Goal: Find specific page/section: Find specific page/section

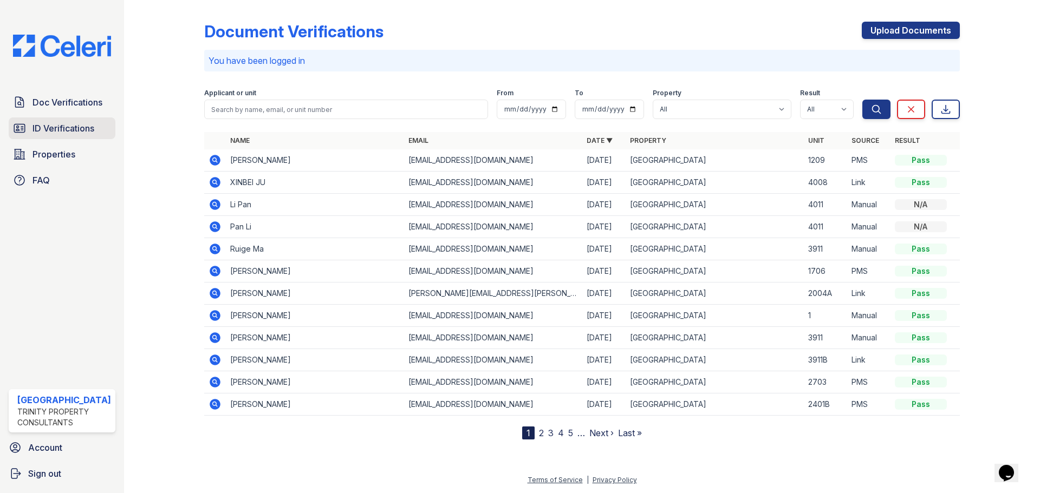
click at [55, 136] on link "ID Verifications" at bounding box center [62, 128] width 107 height 22
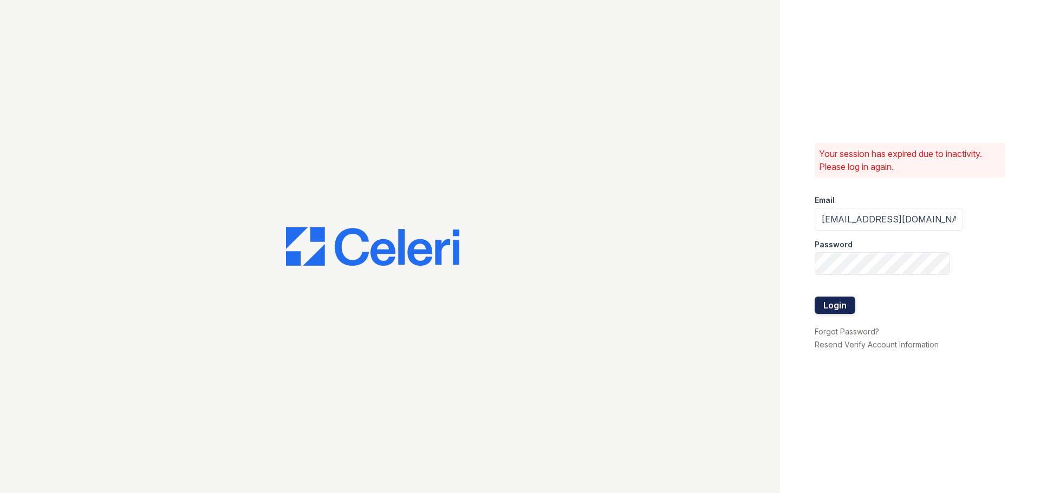
click at [827, 301] on button "Login" at bounding box center [834, 305] width 41 height 17
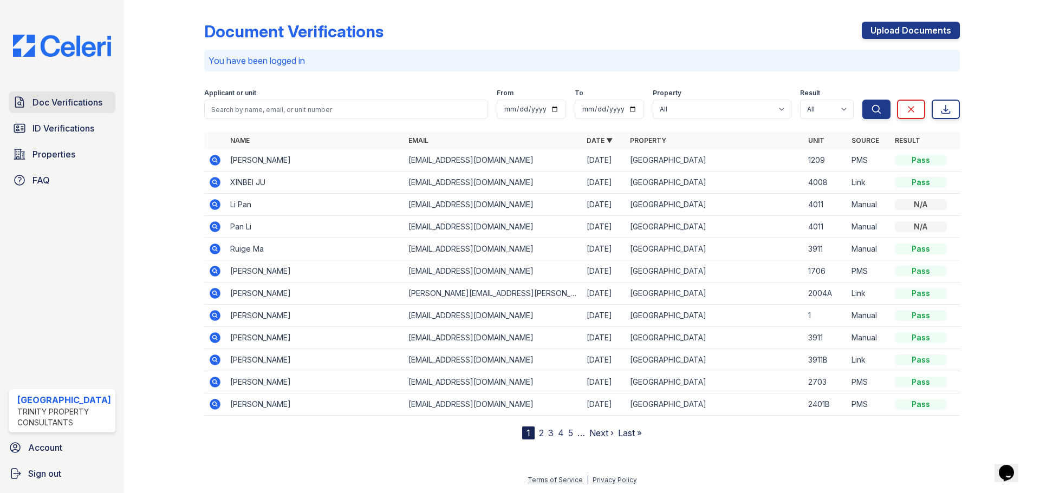
click at [54, 109] on link "Doc Verifications" at bounding box center [62, 103] width 107 height 22
